Goal: Transaction & Acquisition: Subscribe to service/newsletter

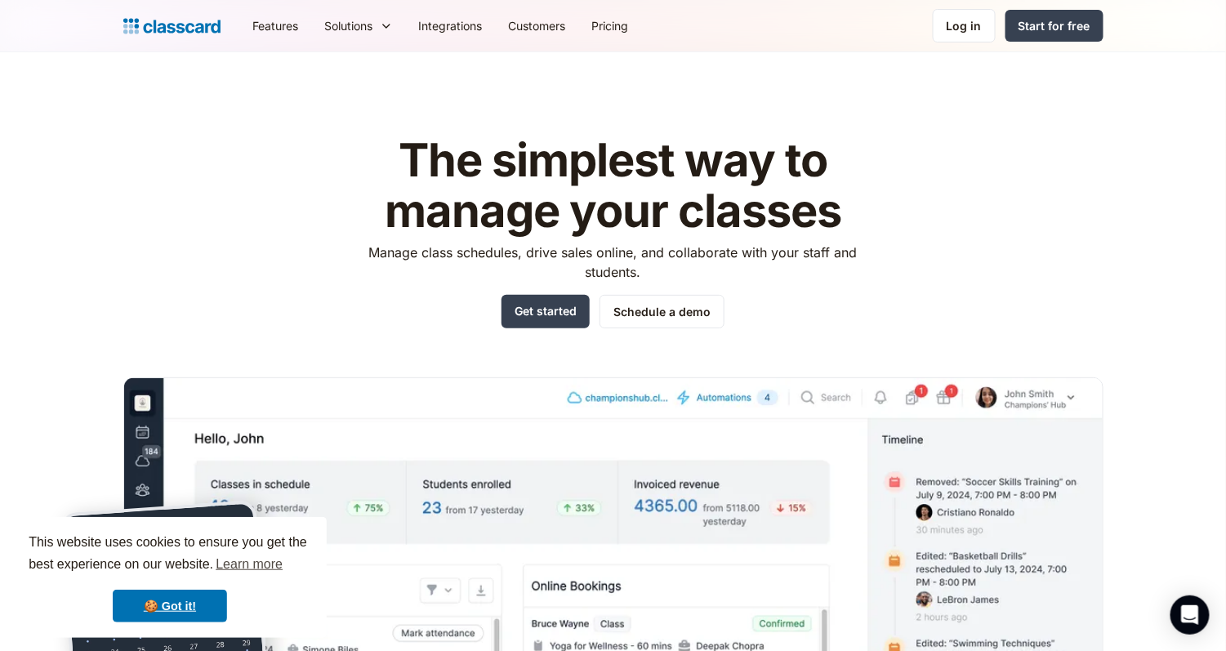
drag, startPoint x: 954, startPoint y: 2, endPoint x: 231, endPoint y: 216, distance: 753.7
click at [231, 216] on div "The simplest way to manage your classes Manage class schedules, drive sales onl…" at bounding box center [613, 459] width 980 height 700
click at [179, 541] on link "🍪 Got it!" at bounding box center [170, 606] width 114 height 33
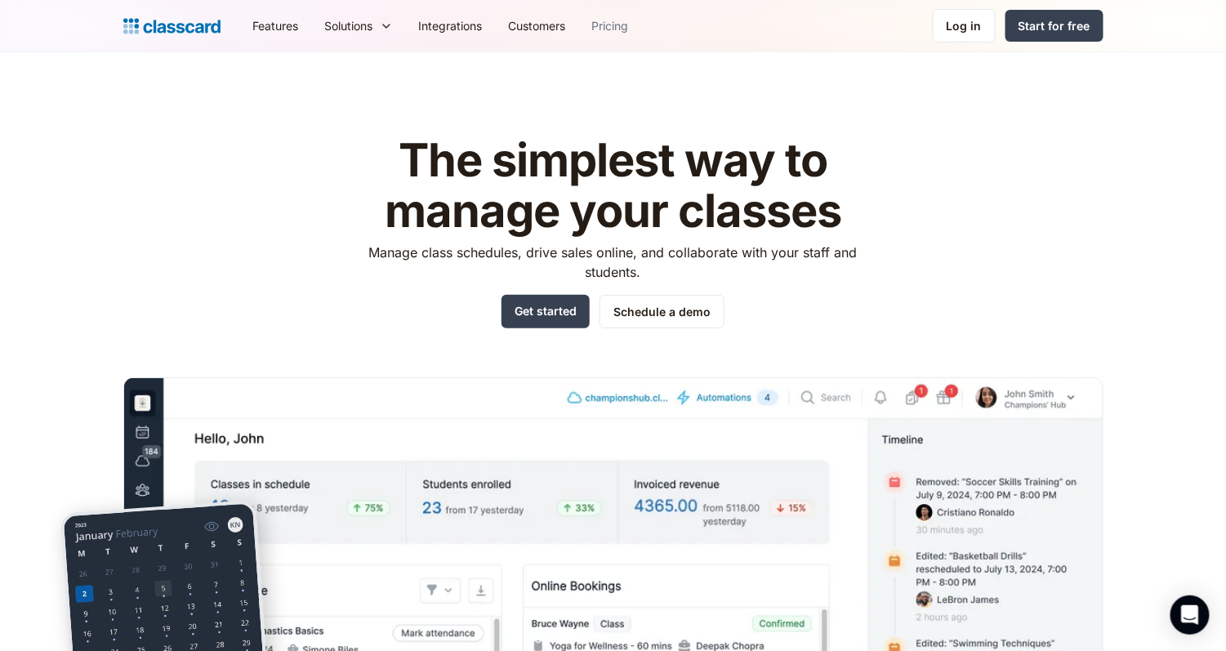
click at [620, 23] on link "Pricing" at bounding box center [610, 25] width 63 height 37
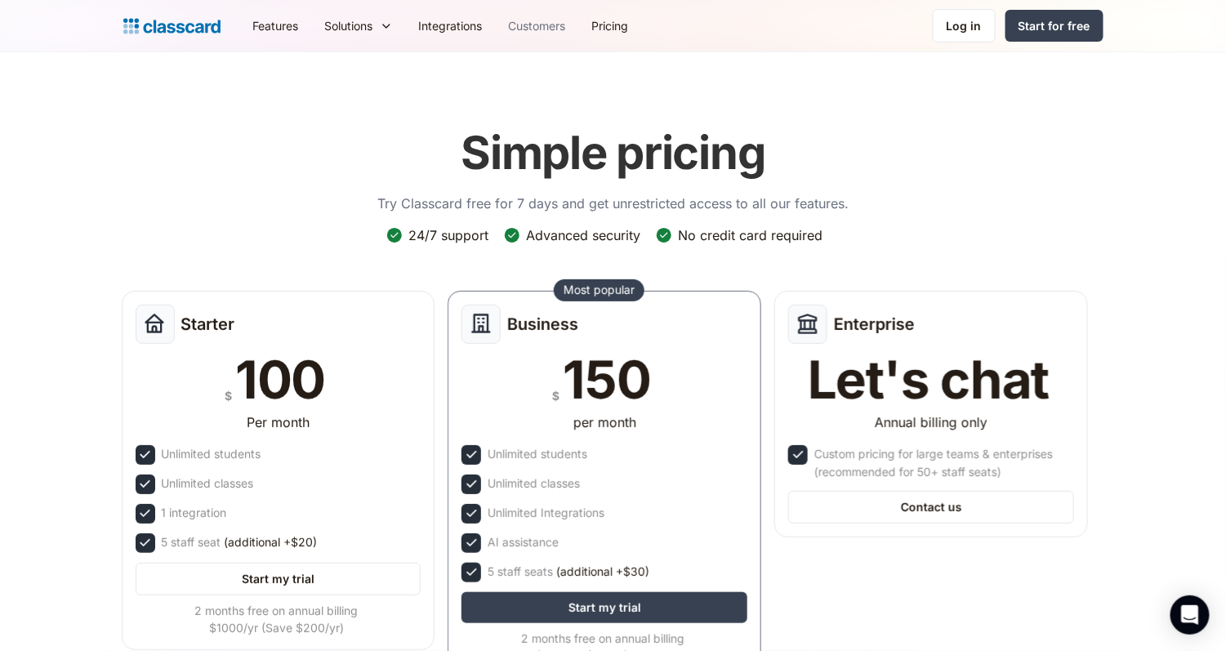
click at [547, 25] on link "Customers" at bounding box center [537, 25] width 83 height 37
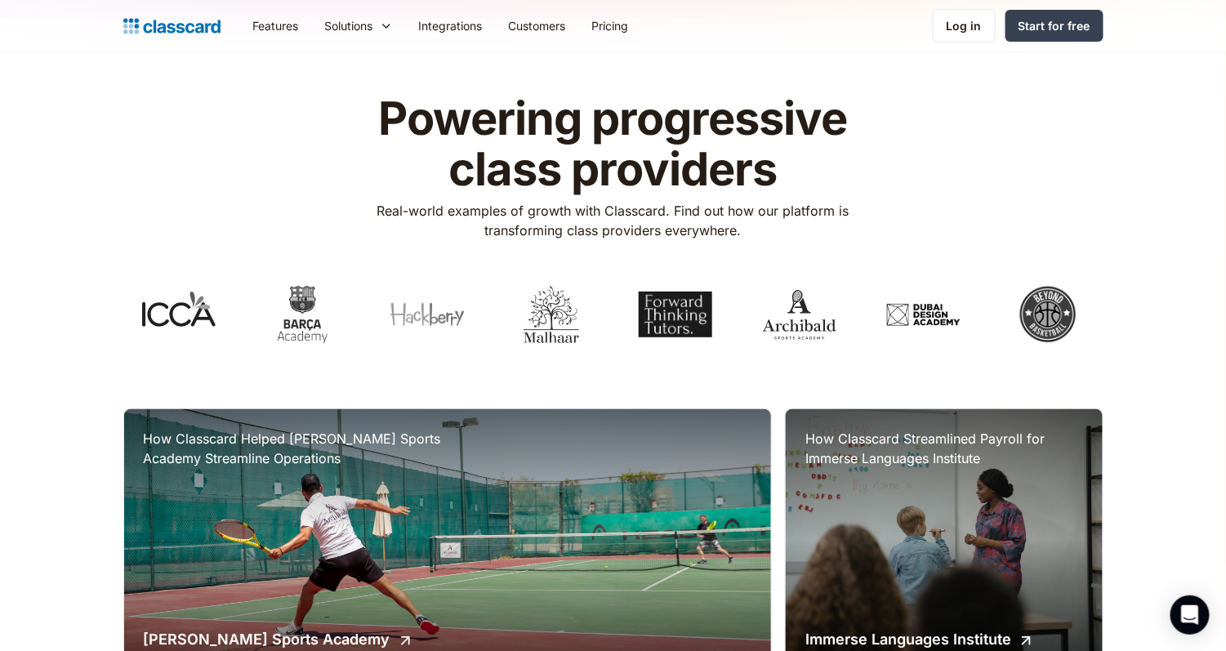
scroll to position [38, 0]
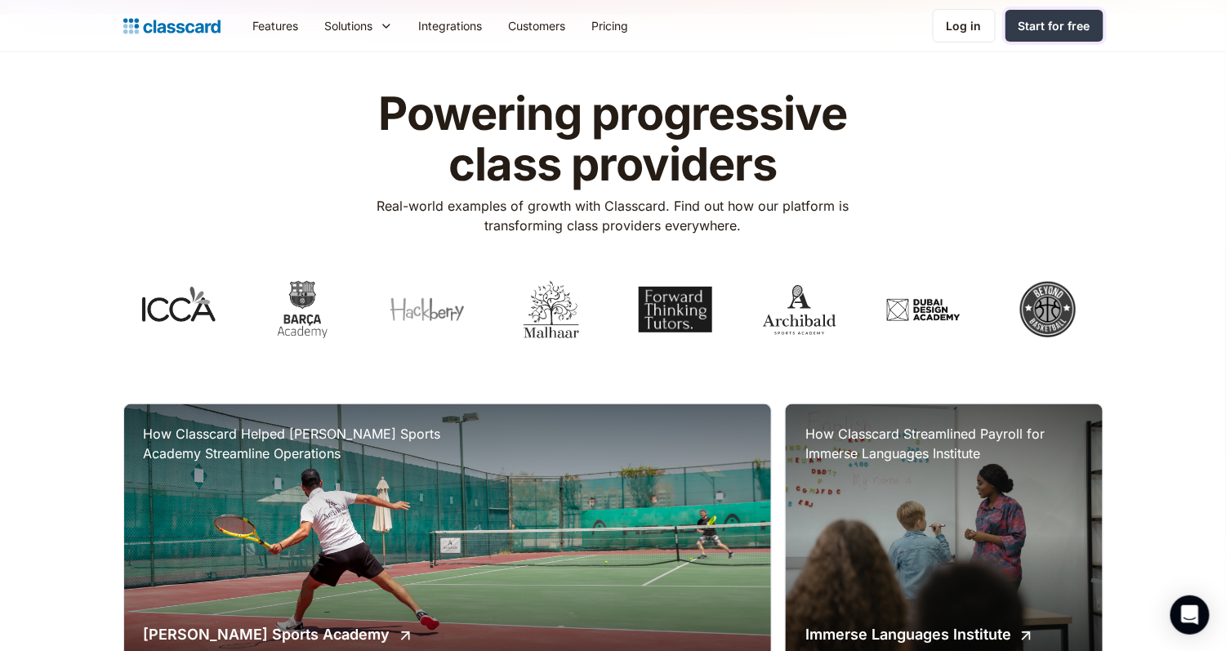
click at [1048, 24] on div "Start for free" at bounding box center [1054, 25] width 72 height 17
